Goal: Information Seeking & Learning: Learn about a topic

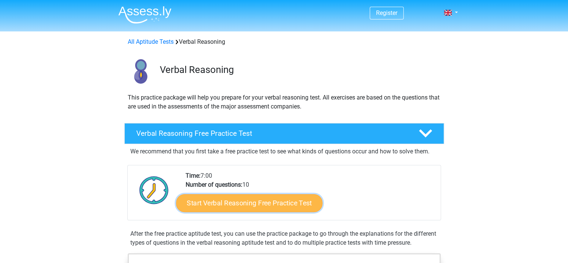
click at [251, 205] on link "Start Verbal Reasoning Free Practice Test" at bounding box center [249, 203] width 146 height 18
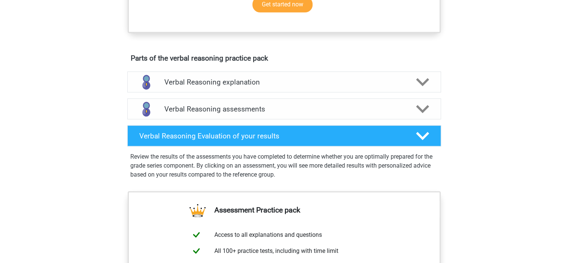
scroll to position [368, 0]
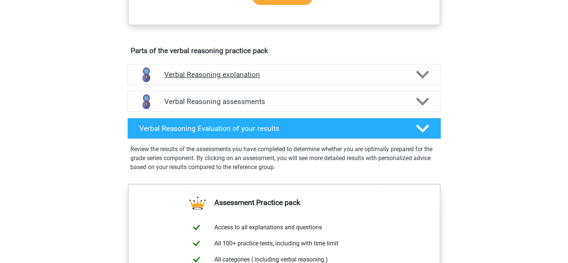
click at [423, 80] on icon at bounding box center [422, 74] width 13 height 13
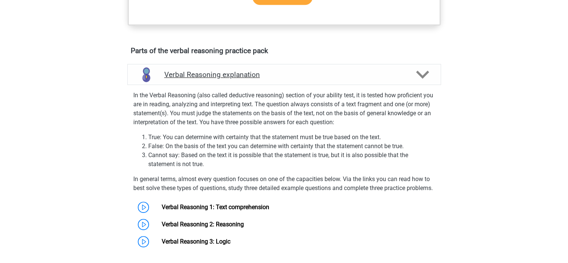
click at [424, 80] on icon at bounding box center [422, 74] width 13 height 13
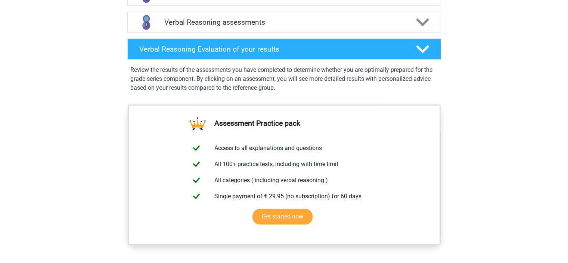
scroll to position [406, 0]
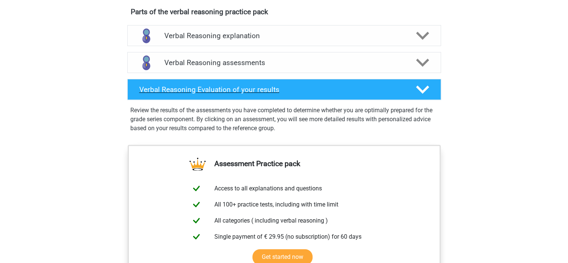
click at [425, 94] on icon at bounding box center [422, 89] width 13 height 13
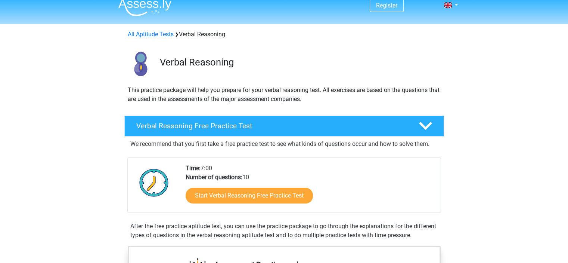
scroll to position [0, 0]
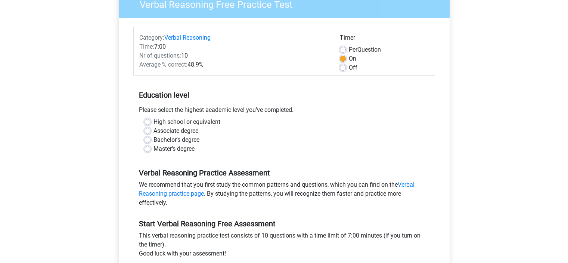
scroll to position [79, 0]
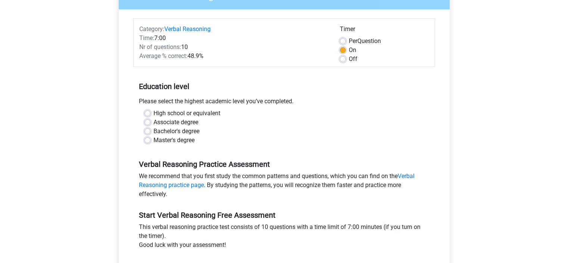
click at [154, 120] on label "Associate degree" at bounding box center [176, 122] width 45 height 9
click at [145, 120] on input "Associate degree" at bounding box center [148, 121] width 6 height 7
radio input "true"
click at [154, 112] on label "High school or equivalent" at bounding box center [187, 113] width 67 height 9
click at [147, 112] on input "High school or equivalent" at bounding box center [148, 112] width 6 height 7
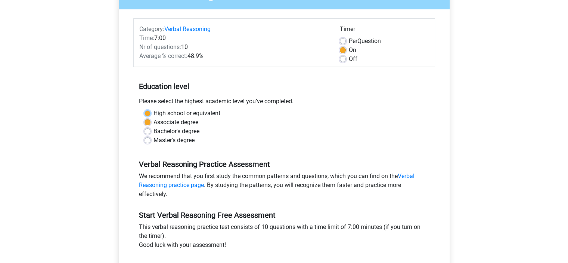
radio input "true"
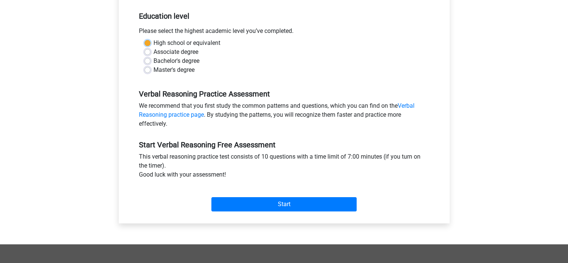
scroll to position [169, 0]
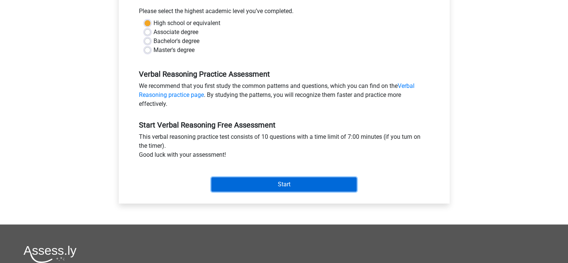
click at [293, 185] on input "Start" at bounding box center [283, 184] width 145 height 14
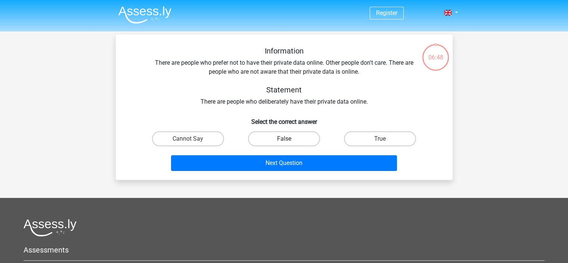
click at [279, 138] on label "False" at bounding box center [284, 138] width 72 height 15
click at [284, 139] on input "False" at bounding box center [286, 141] width 5 height 5
radio input "true"
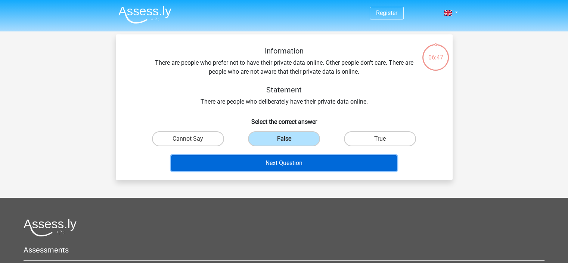
click at [282, 158] on button "Next Question" at bounding box center [284, 163] width 226 height 16
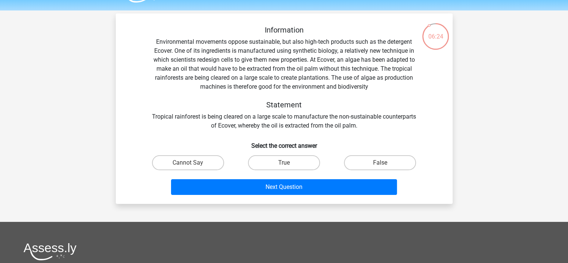
scroll to position [21, 0]
click at [377, 161] on label "False" at bounding box center [380, 162] width 72 height 15
click at [380, 162] on input "False" at bounding box center [382, 164] width 5 height 5
radio input "true"
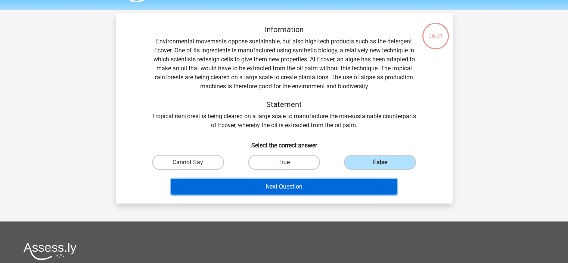
click at [299, 185] on button "Next Question" at bounding box center [284, 187] width 226 height 16
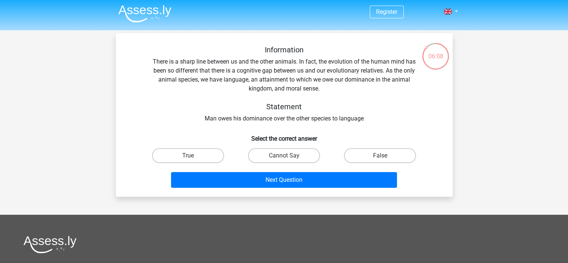
scroll to position [0, 0]
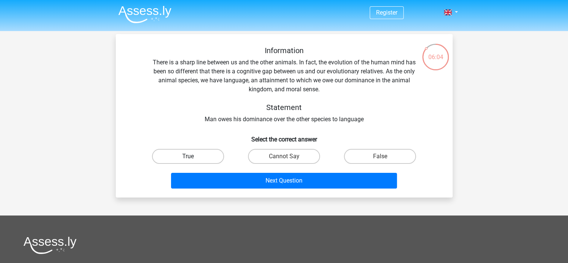
click at [200, 154] on label "True" at bounding box center [188, 156] width 72 height 15
click at [193, 156] on input "True" at bounding box center [190, 158] width 5 height 5
radio input "true"
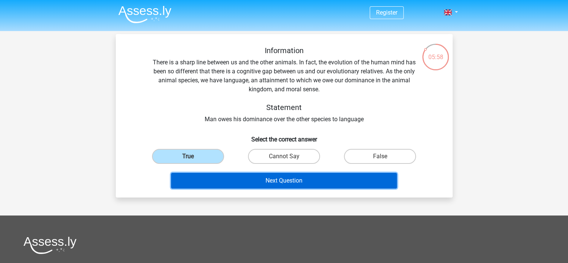
click at [293, 180] on button "Next Question" at bounding box center [284, 181] width 226 height 16
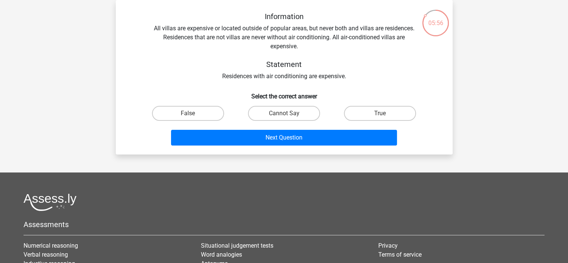
scroll to position [0, 0]
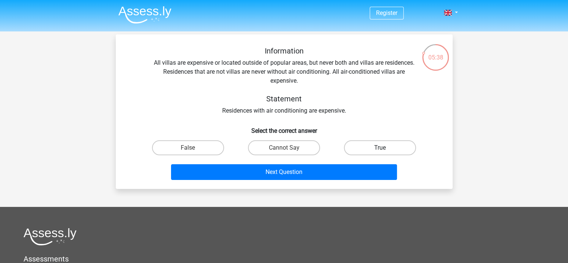
click at [372, 150] on label "True" at bounding box center [380, 147] width 72 height 15
click at [380, 150] on input "True" at bounding box center [382, 150] width 5 height 5
radio input "true"
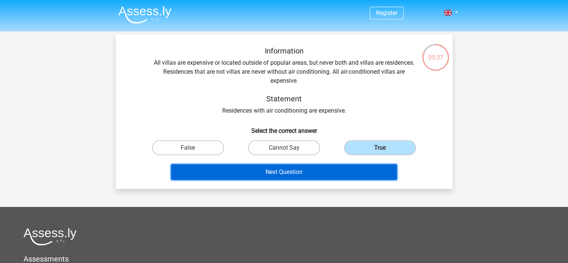
click at [292, 174] on button "Next Question" at bounding box center [284, 172] width 226 height 16
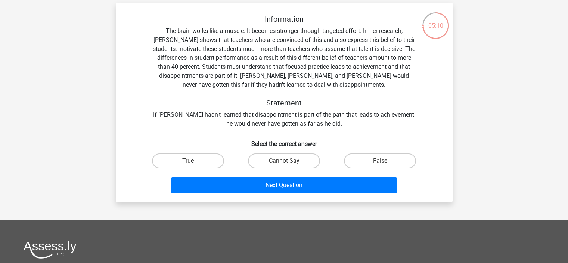
scroll to position [33, 0]
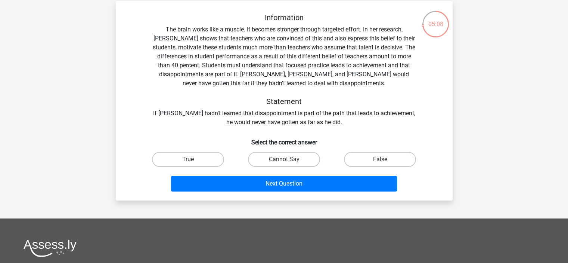
click at [194, 158] on label "True" at bounding box center [188, 159] width 72 height 15
click at [193, 159] on input "True" at bounding box center [190, 161] width 5 height 5
radio input "true"
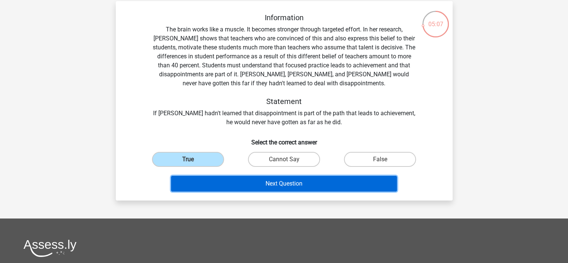
click at [283, 183] on button "Next Question" at bounding box center [284, 184] width 226 height 16
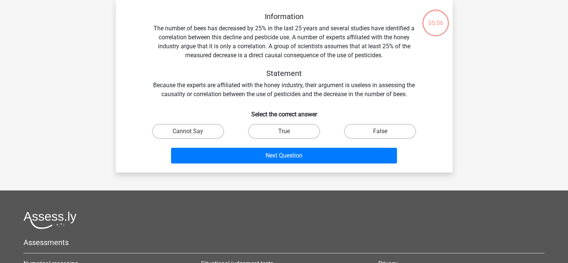
scroll to position [0, 0]
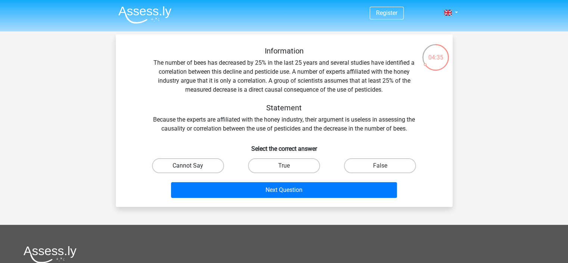
click at [192, 163] on label "Cannot Say" at bounding box center [188, 165] width 72 height 15
click at [192, 165] on input "Cannot Say" at bounding box center [190, 167] width 5 height 5
radio input "true"
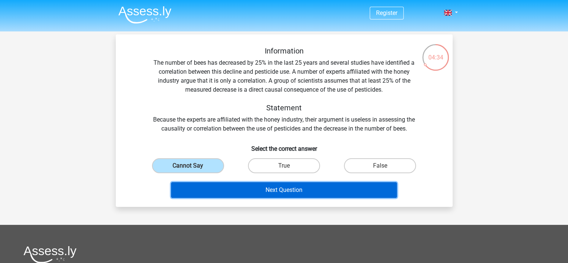
click at [273, 190] on button "Next Question" at bounding box center [284, 190] width 226 height 16
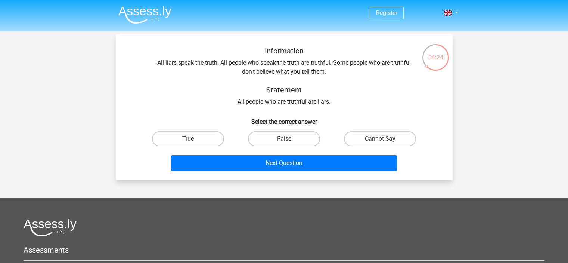
click at [292, 142] on label "False" at bounding box center [284, 138] width 72 height 15
click at [289, 142] on input "False" at bounding box center [286, 141] width 5 height 5
radio input "true"
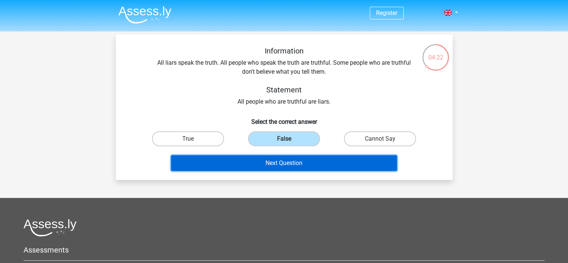
click at [298, 163] on button "Next Question" at bounding box center [284, 163] width 226 height 16
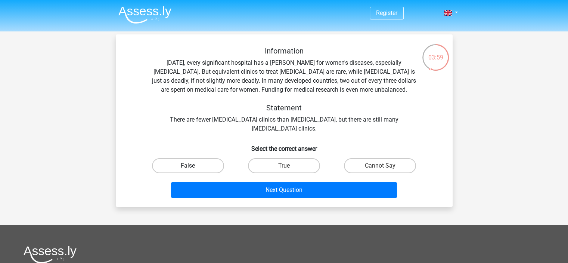
click at [189, 162] on label "False" at bounding box center [188, 165] width 72 height 15
click at [189, 165] on input "False" at bounding box center [190, 167] width 5 height 5
radio input "true"
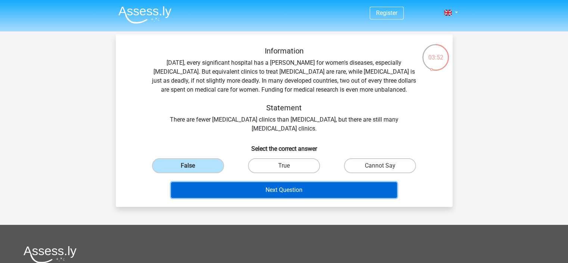
click at [302, 188] on button "Next Question" at bounding box center [284, 190] width 226 height 16
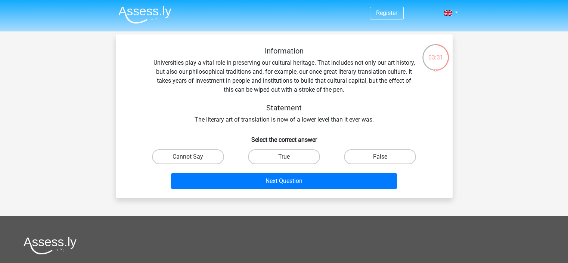
click at [366, 158] on label "False" at bounding box center [380, 156] width 72 height 15
click at [380, 158] on input "False" at bounding box center [382, 159] width 5 height 5
radio input "true"
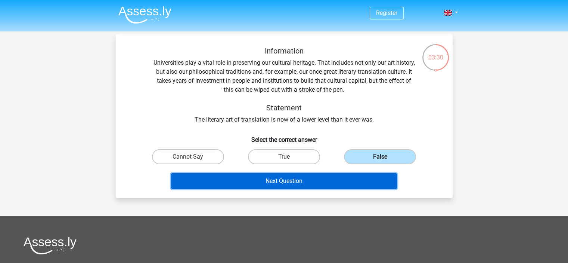
click at [308, 182] on button "Next Question" at bounding box center [284, 181] width 226 height 16
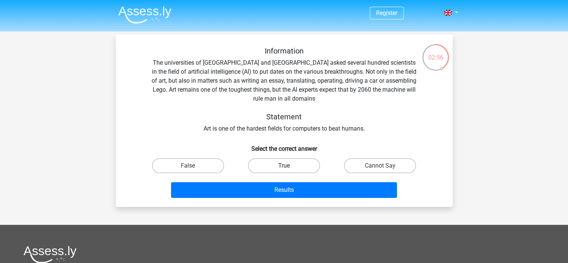
click at [282, 163] on label "True" at bounding box center [284, 165] width 72 height 15
click at [284, 165] on input "True" at bounding box center [286, 167] width 5 height 5
radio input "true"
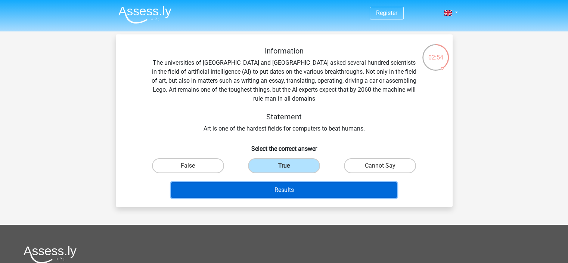
click at [290, 187] on button "Results" at bounding box center [284, 190] width 226 height 16
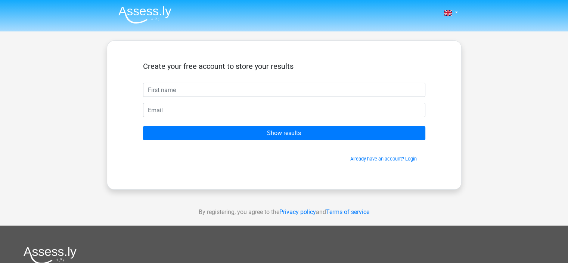
type input "t"
type input "Timea"
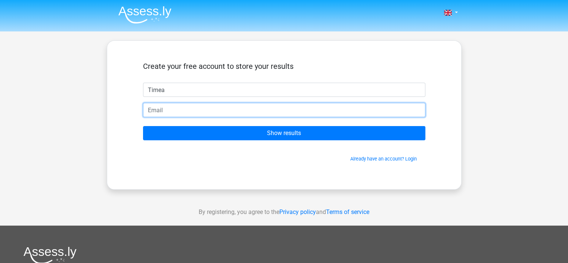
click at [232, 109] on input "email" at bounding box center [284, 110] width 282 height 14
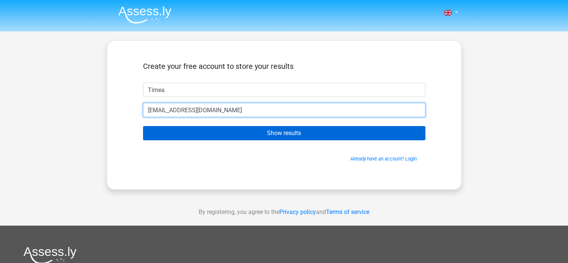
type input "timidublin2@gmail.com"
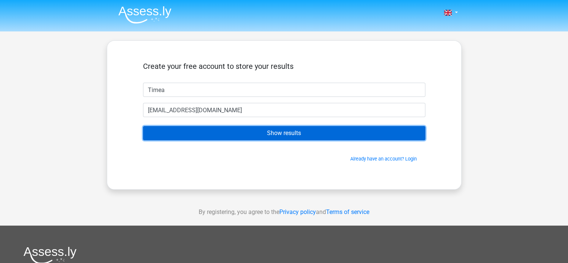
click at [282, 137] on input "Show results" at bounding box center [284, 133] width 282 height 14
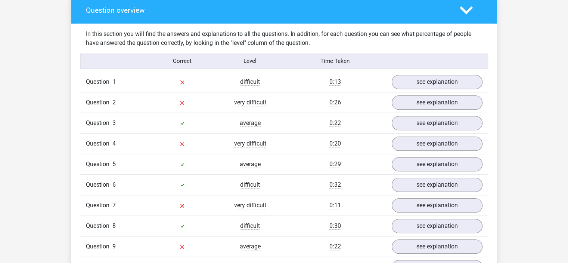
scroll to position [559, 0]
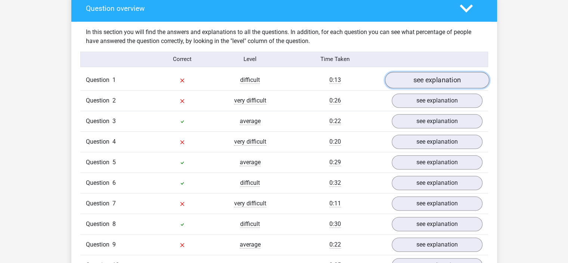
click at [430, 78] on link "see explanation" at bounding box center [437, 80] width 104 height 16
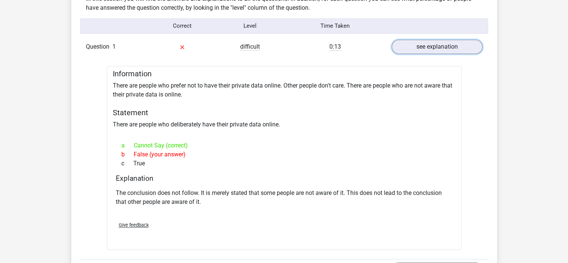
scroll to position [596, 0]
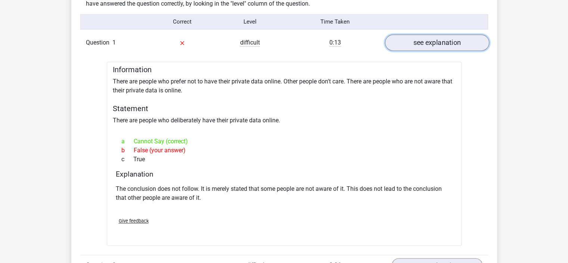
click at [460, 39] on link "see explanation" at bounding box center [437, 42] width 104 height 16
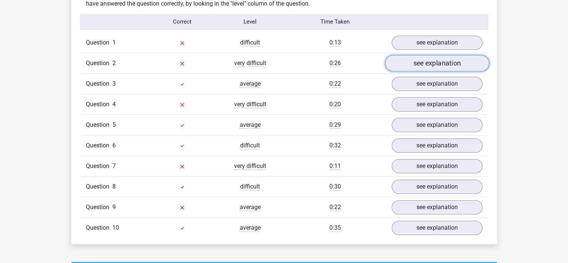
click at [442, 59] on link "see explanation" at bounding box center [437, 63] width 104 height 16
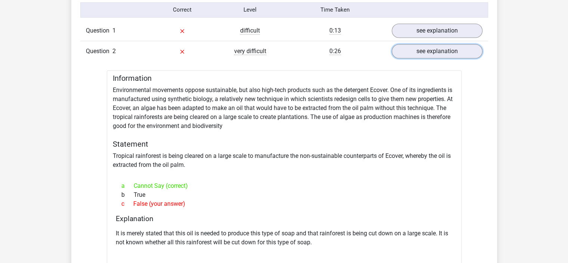
scroll to position [601, 0]
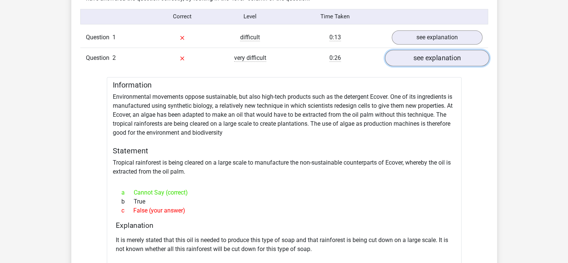
click at [453, 63] on link "see explanation" at bounding box center [437, 58] width 104 height 16
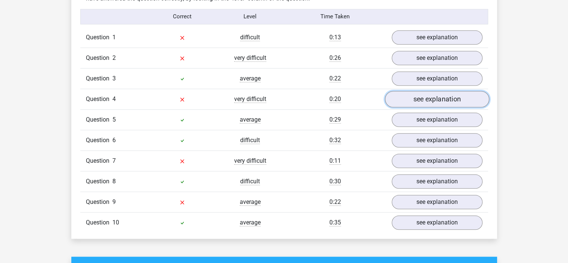
click at [458, 96] on link "see explanation" at bounding box center [437, 99] width 104 height 16
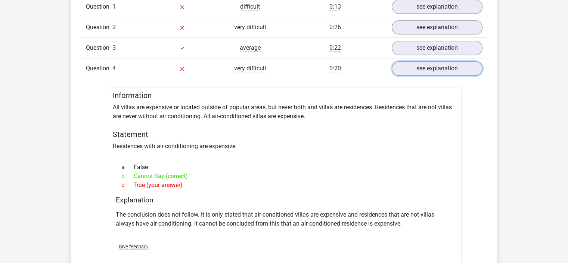
scroll to position [634, 0]
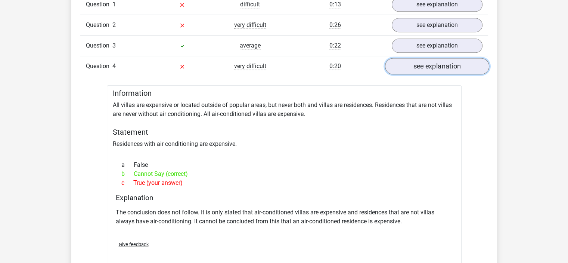
click at [457, 69] on link "see explanation" at bounding box center [437, 66] width 104 height 16
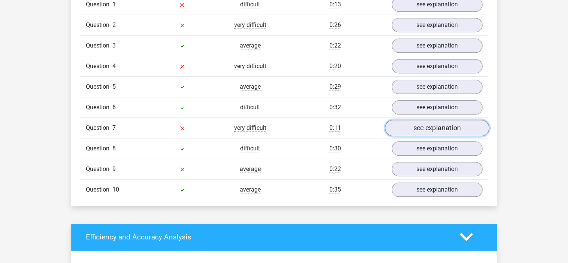
click at [429, 126] on link "see explanation" at bounding box center [437, 128] width 104 height 16
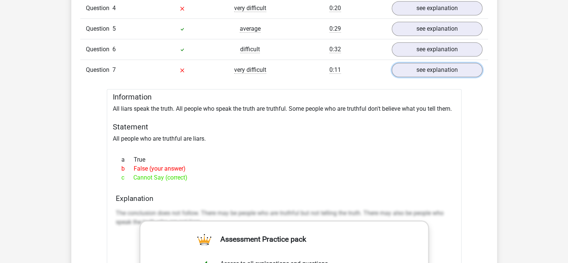
scroll to position [687, 0]
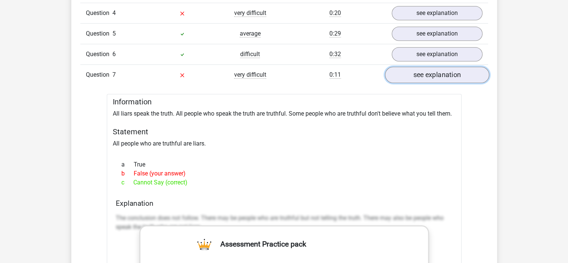
click at [431, 72] on link "see explanation" at bounding box center [437, 74] width 104 height 16
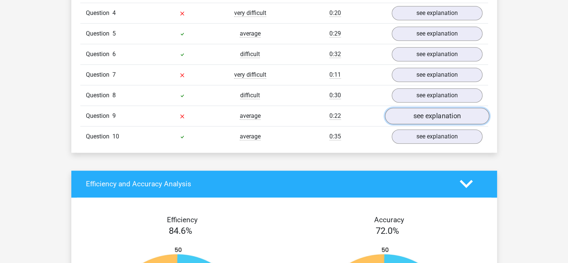
click at [442, 112] on link "see explanation" at bounding box center [437, 116] width 104 height 16
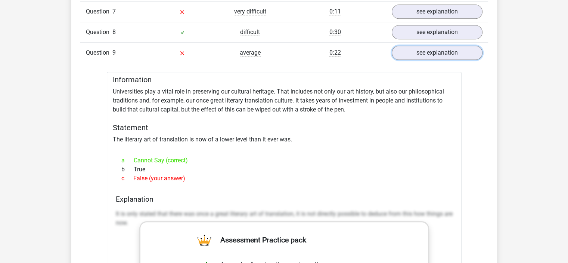
scroll to position [746, 0]
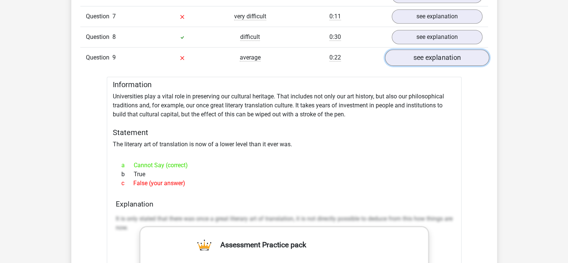
click at [449, 61] on link "see explanation" at bounding box center [437, 57] width 104 height 16
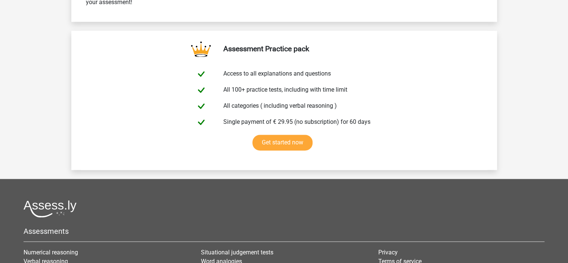
scroll to position [1225, 0]
